Goal: Information Seeking & Learning: Learn about a topic

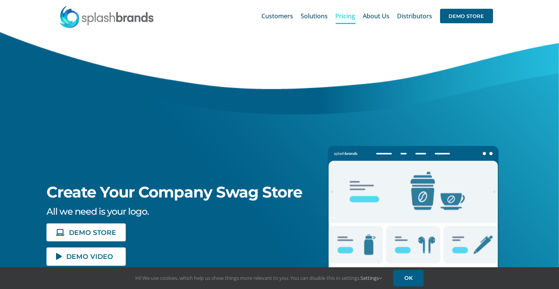
click at [346, 15] on span "Pricing" at bounding box center [345, 16] width 20 height 6
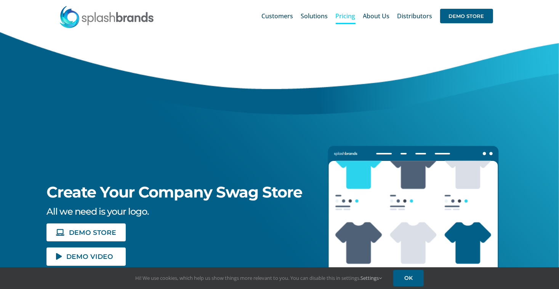
click at [346, 15] on span "Pricing" at bounding box center [345, 16] width 20 height 6
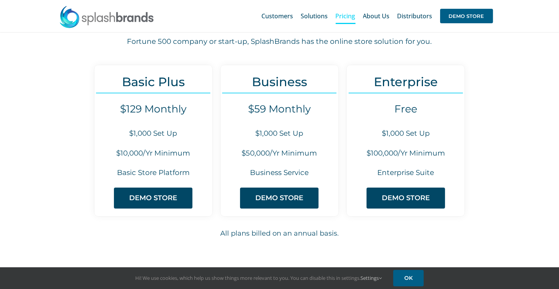
scroll to position [65, 0]
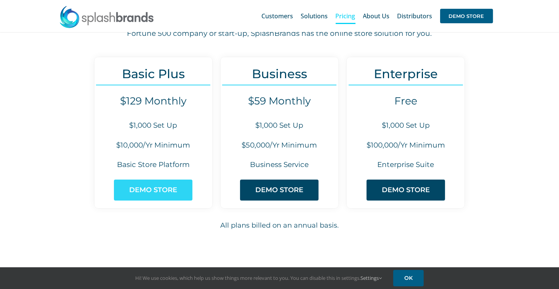
click at [145, 186] on span "DEMO STORE" at bounding box center [153, 190] width 48 height 8
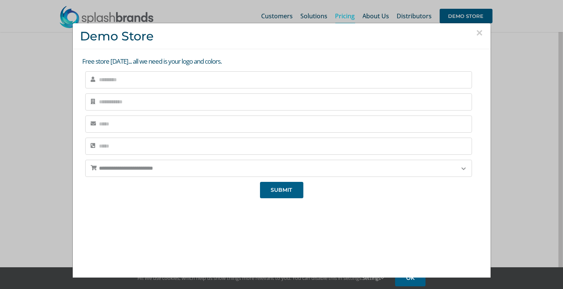
click at [504, 30] on div "**********" at bounding box center [281, 144] width 563 height 289
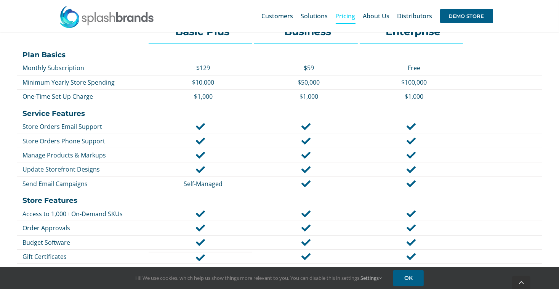
scroll to position [348, 0]
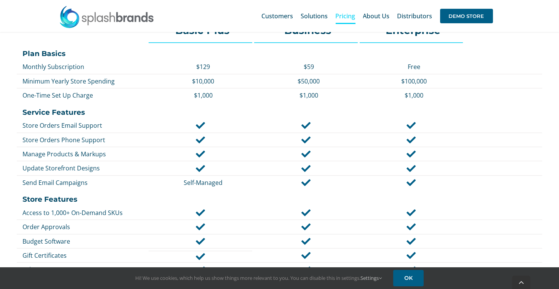
click at [556, 111] on div "Basic Plus Business Enterprise Plan Basics Monthly Subscription $129 $59 Free M…" at bounding box center [279, 264] width 559 height 499
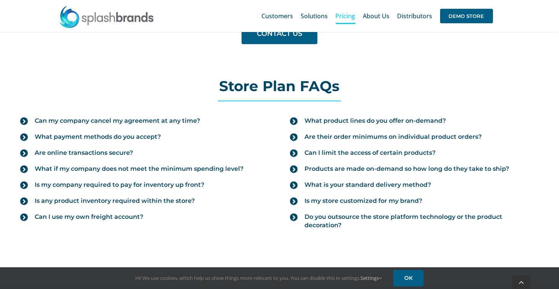
scroll to position [825, 0]
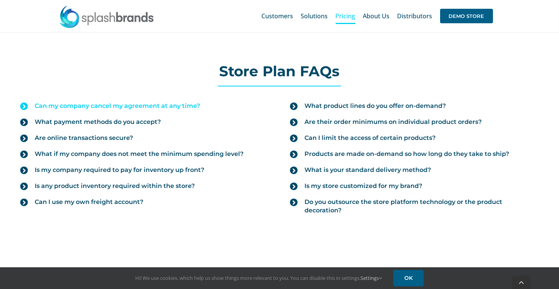
click at [27, 102] on icon at bounding box center [24, 106] width 8 height 8
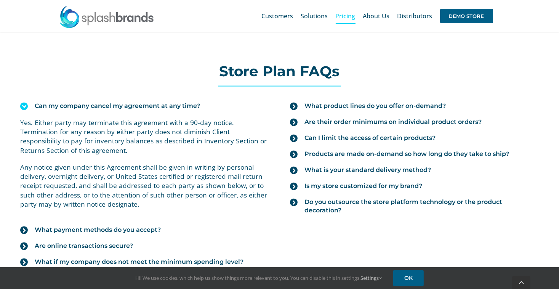
click at [26, 103] on icon at bounding box center [24, 106] width 8 height 8
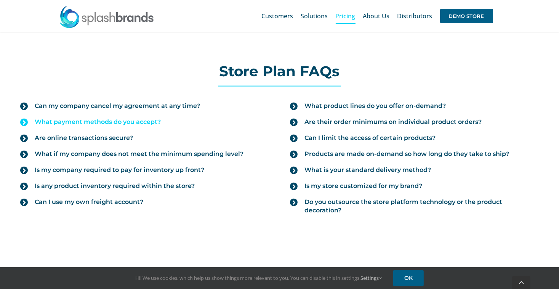
click at [27, 120] on icon at bounding box center [24, 122] width 8 height 8
click at [0, 0] on icon at bounding box center [0, 0] width 0 height 0
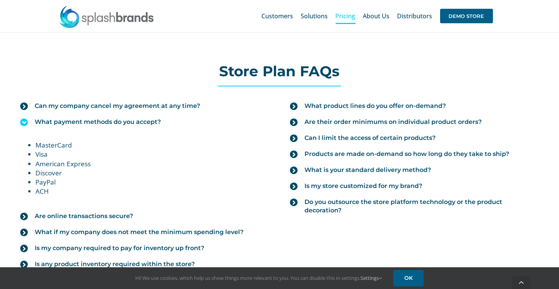
click at [25, 118] on icon at bounding box center [24, 122] width 8 height 8
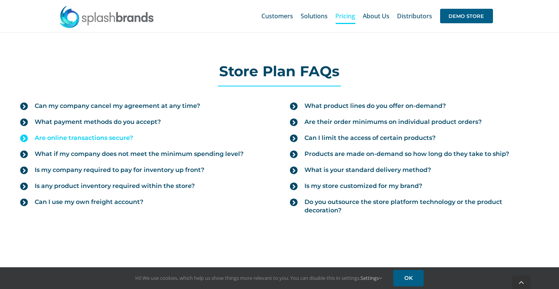
click at [26, 136] on icon at bounding box center [24, 138] width 8 height 8
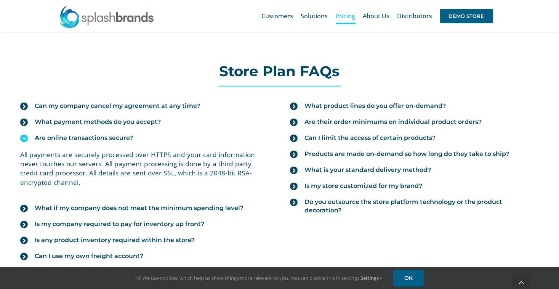
click at [24, 136] on icon at bounding box center [24, 138] width 8 height 8
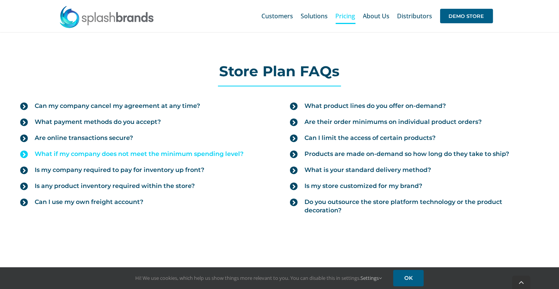
click at [27, 151] on icon at bounding box center [24, 154] width 8 height 8
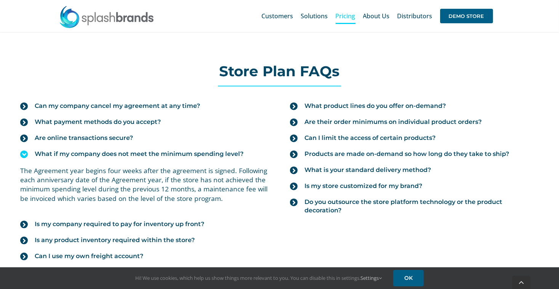
click at [23, 150] on icon at bounding box center [24, 154] width 8 height 8
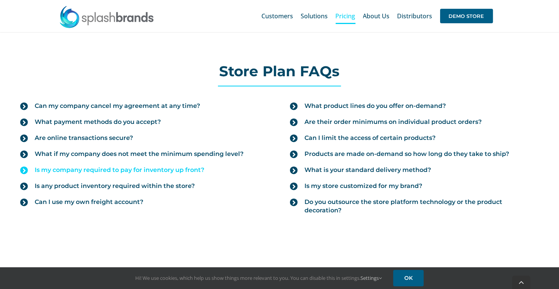
click at [22, 168] on icon at bounding box center [24, 170] width 8 height 8
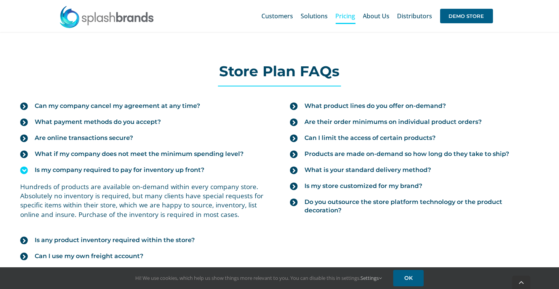
click at [24, 167] on icon at bounding box center [24, 170] width 8 height 8
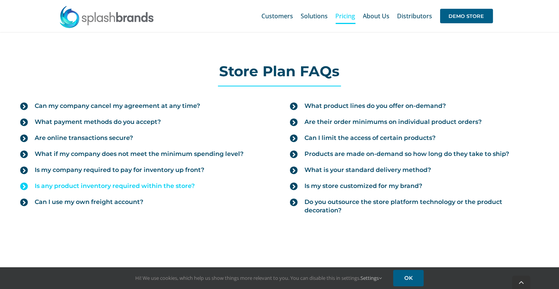
click at [25, 182] on icon at bounding box center [24, 186] width 8 height 8
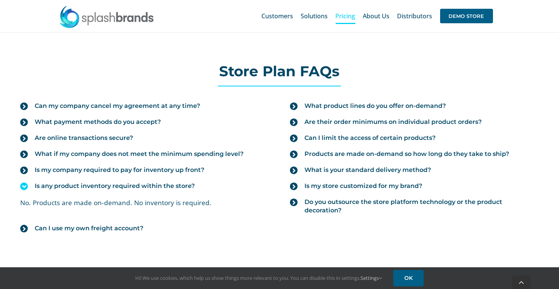
click at [25, 182] on icon at bounding box center [24, 186] width 8 height 8
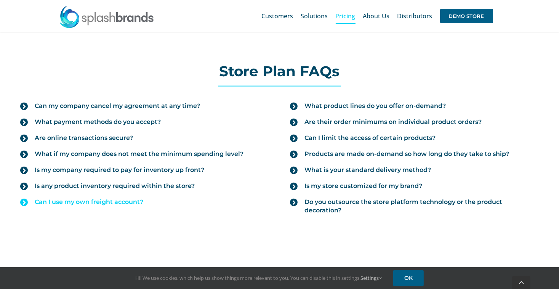
click at [26, 200] on icon at bounding box center [24, 202] width 8 height 8
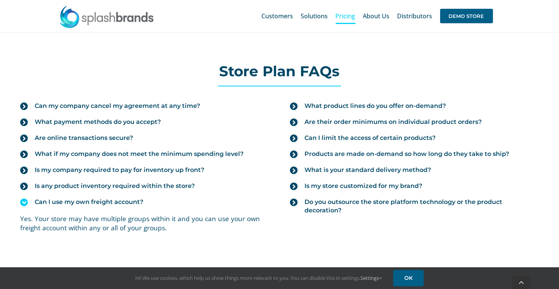
click at [24, 198] on icon at bounding box center [24, 202] width 8 height 8
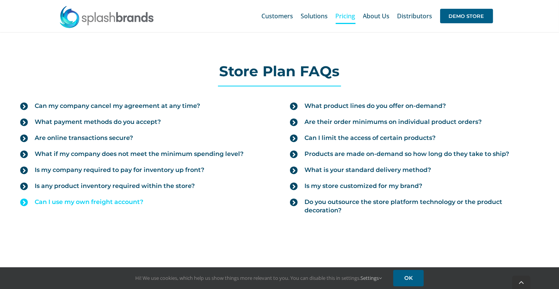
click at [26, 202] on icon at bounding box center [24, 202] width 8 height 8
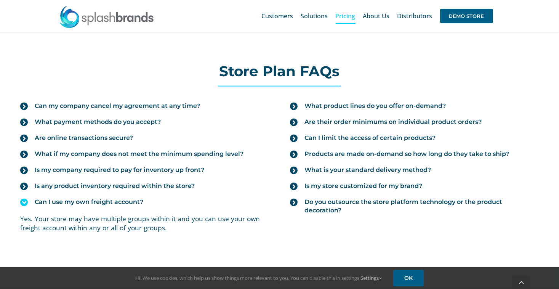
click at [24, 199] on icon at bounding box center [24, 202] width 8 height 8
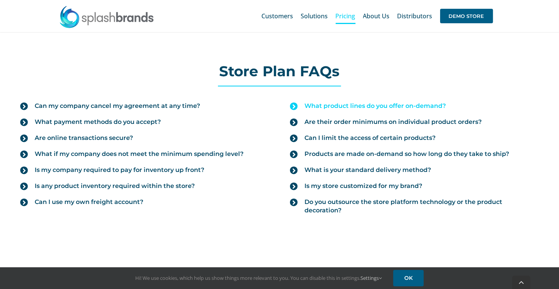
click at [294, 102] on icon at bounding box center [294, 106] width 8 height 8
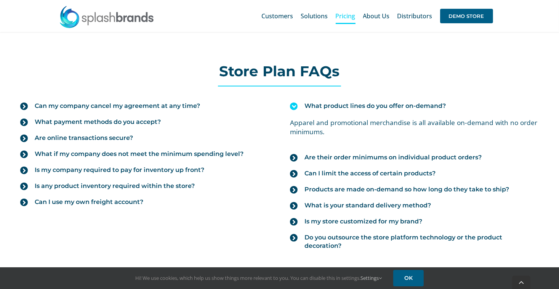
click at [296, 103] on icon at bounding box center [294, 106] width 8 height 8
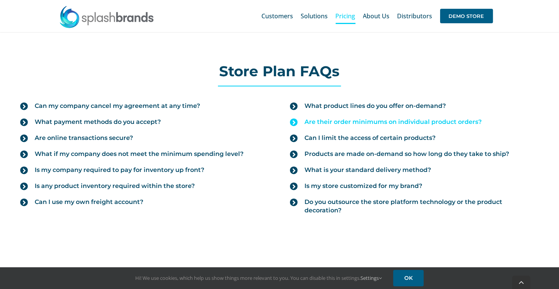
click at [295, 118] on icon at bounding box center [294, 122] width 8 height 8
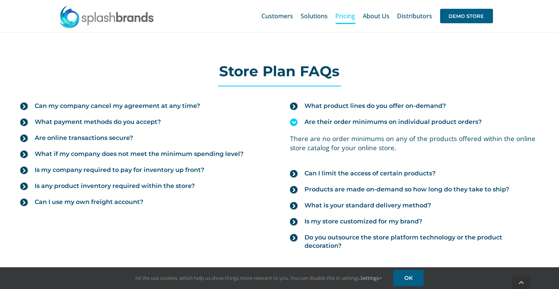
click at [295, 118] on icon at bounding box center [294, 122] width 8 height 8
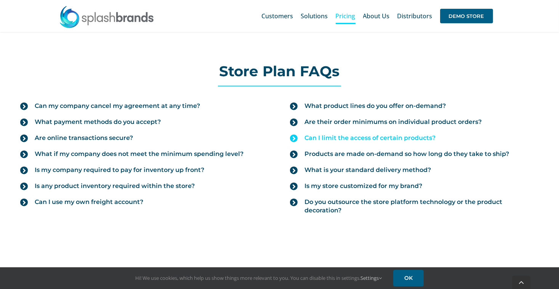
click at [296, 136] on icon at bounding box center [294, 138] width 8 height 8
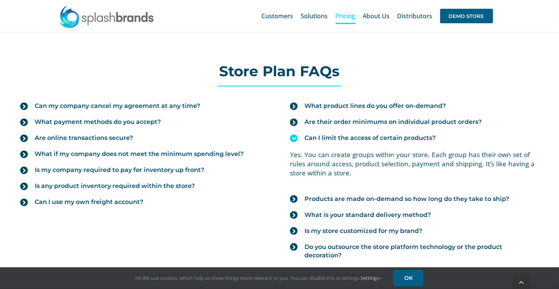
click at [294, 134] on icon at bounding box center [294, 138] width 8 height 8
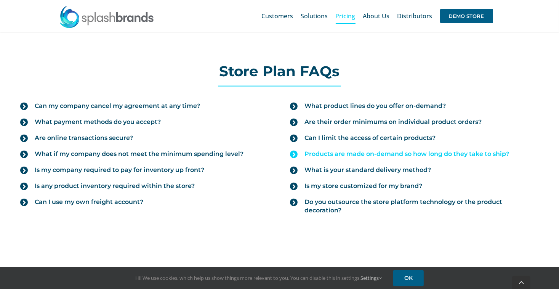
click at [291, 150] on icon at bounding box center [294, 154] width 8 height 8
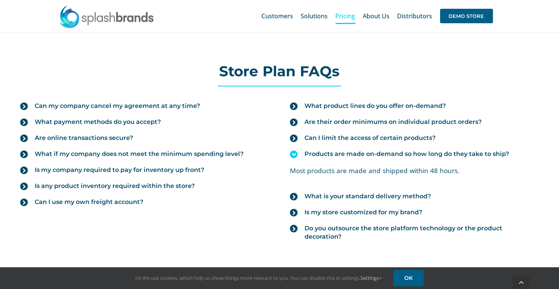
click at [296, 153] on icon at bounding box center [294, 154] width 8 height 8
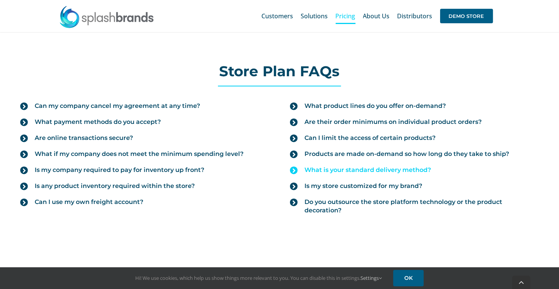
click at [296, 166] on icon at bounding box center [294, 170] width 8 height 8
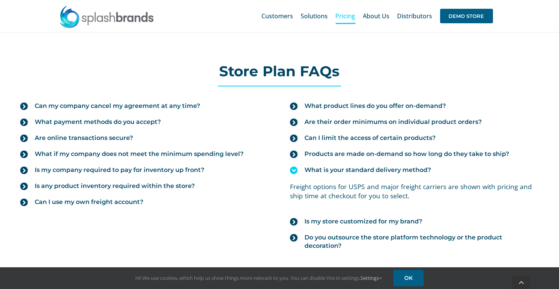
click at [292, 167] on icon at bounding box center [294, 170] width 8 height 8
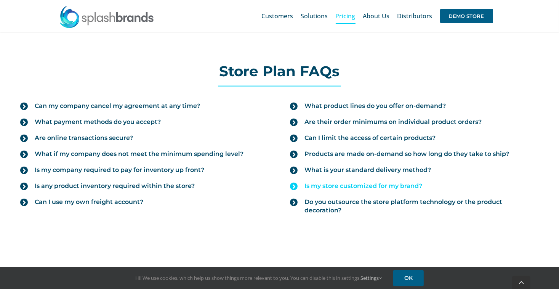
click at [295, 182] on icon at bounding box center [294, 186] width 8 height 8
click at [0, 0] on icon at bounding box center [0, 0] width 0 height 0
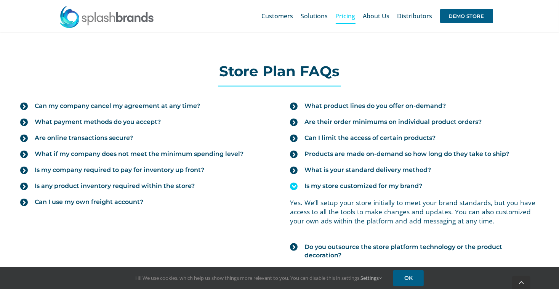
click at [292, 184] on icon at bounding box center [294, 186] width 8 height 8
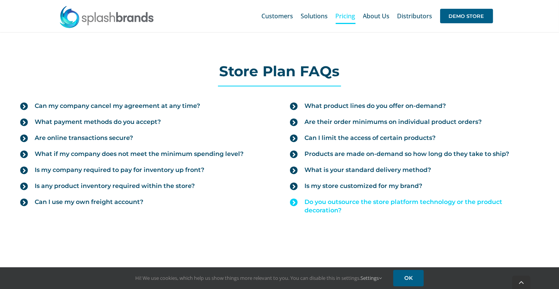
click at [293, 198] on span at bounding box center [294, 202] width 8 height 8
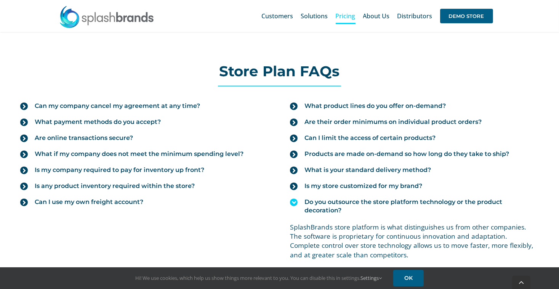
click at [295, 198] on icon at bounding box center [294, 202] width 8 height 8
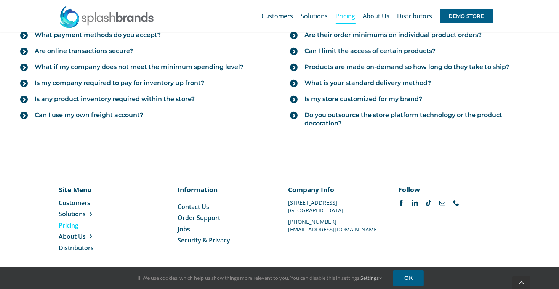
scroll to position [915, 0]
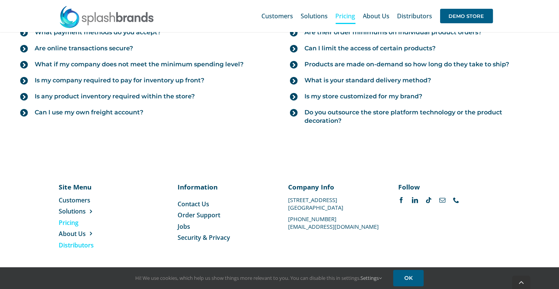
click at [86, 241] on span "Distributors" at bounding box center [76, 245] width 35 height 8
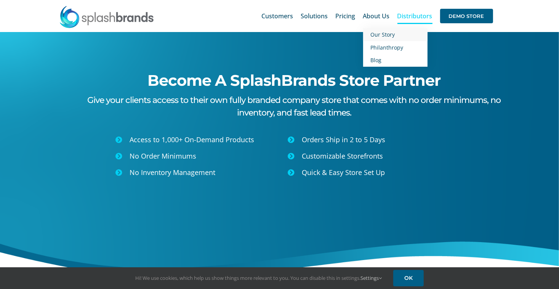
click at [385, 35] on span "Our Story" at bounding box center [383, 34] width 24 height 7
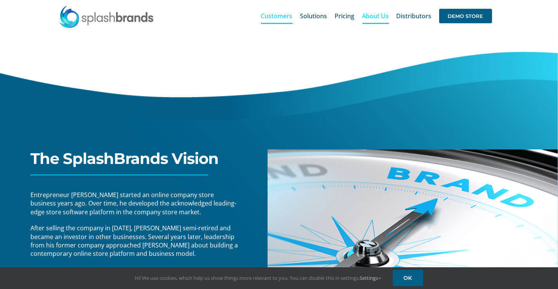
click at [284, 16] on span "Customers" at bounding box center [277, 16] width 32 height 6
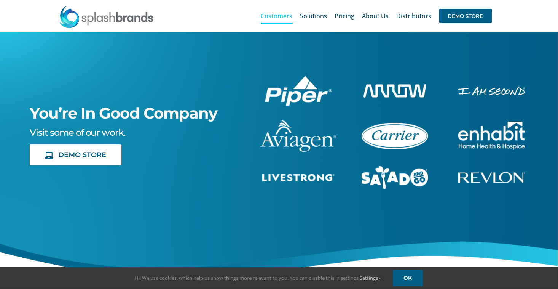
click at [290, 178] on img "livestrong-5E-website" at bounding box center [298, 178] width 72 height 8
